Goal: Check status

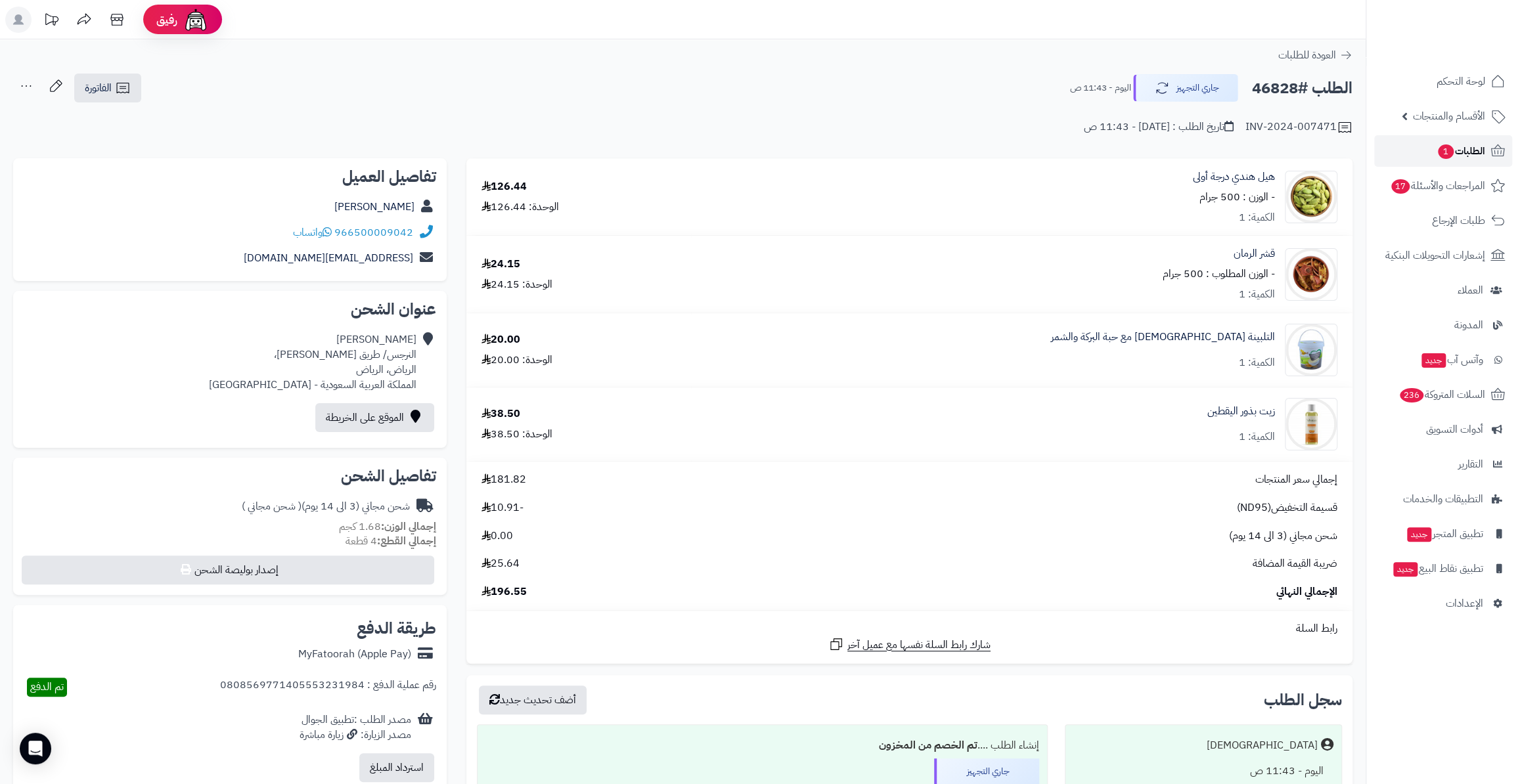
click at [1454, 157] on span "الطلبات 1" at bounding box center [1460, 150] width 49 height 18
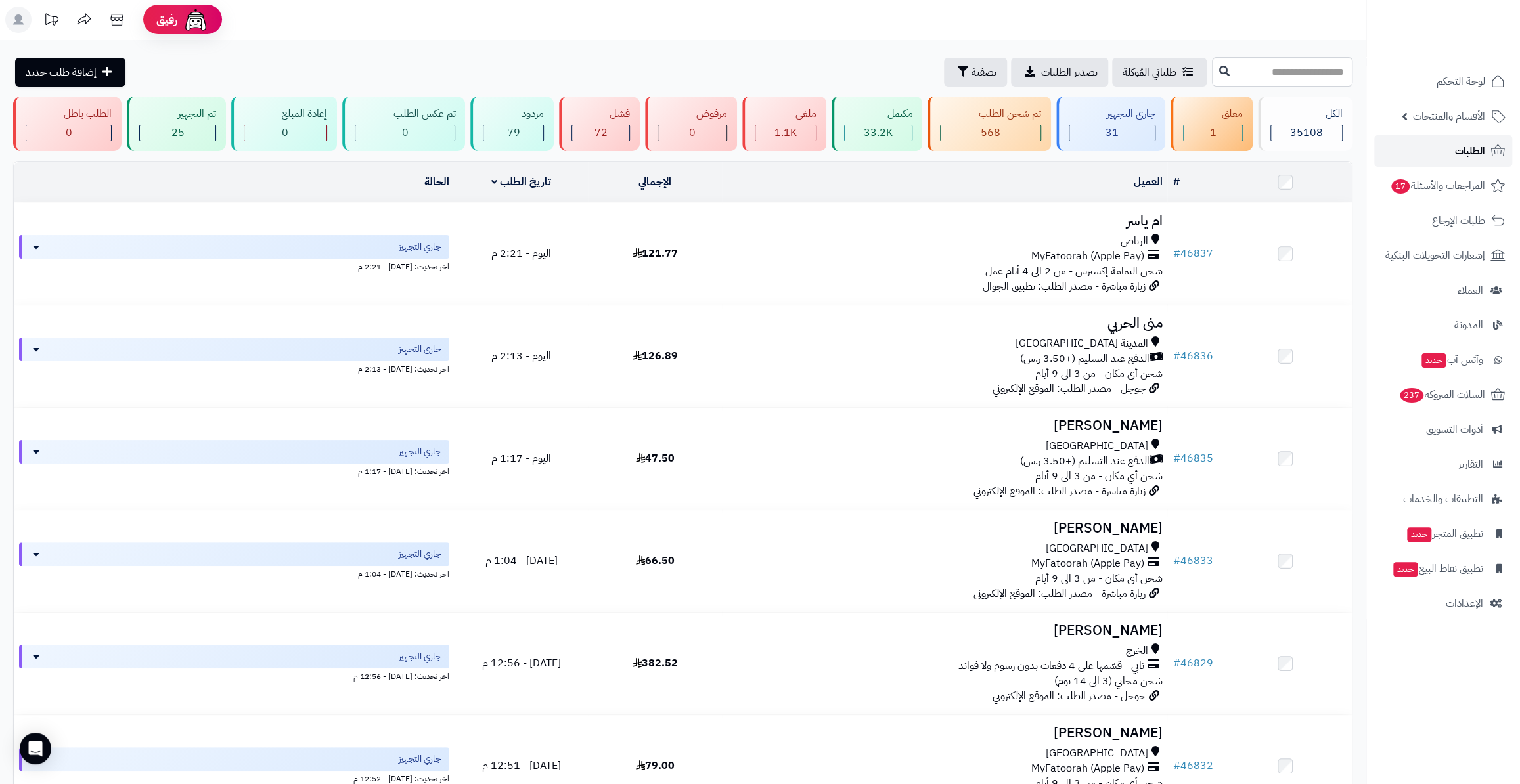
click at [1444, 139] on link "الطلبات" at bounding box center [1442, 151] width 138 height 32
click at [1432, 164] on link "الطلبات" at bounding box center [1442, 151] width 138 height 32
